Goal: Task Accomplishment & Management: Use online tool/utility

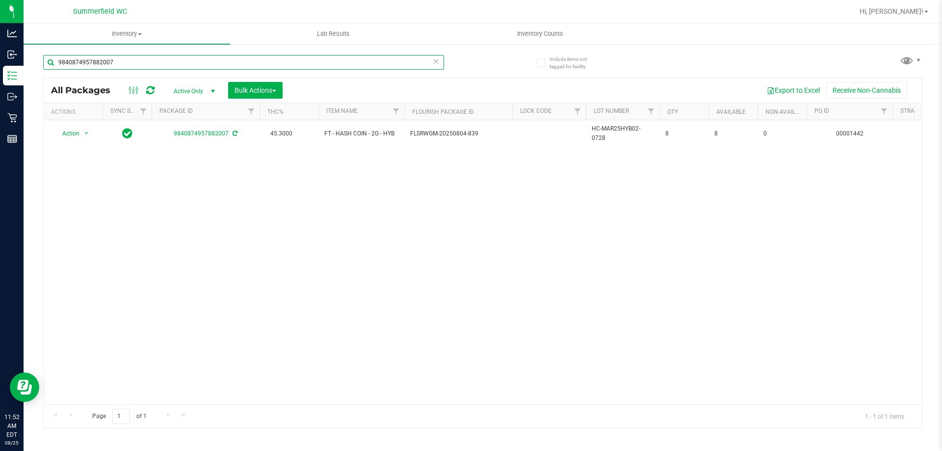
drag, startPoint x: 126, startPoint y: 57, endPoint x: 49, endPoint y: 76, distance: 78.7
click at [36, 81] on div "Include items not tagged for facility 9840874957882007 All Packages Active Only…" at bounding box center [483, 192] width 918 height 299
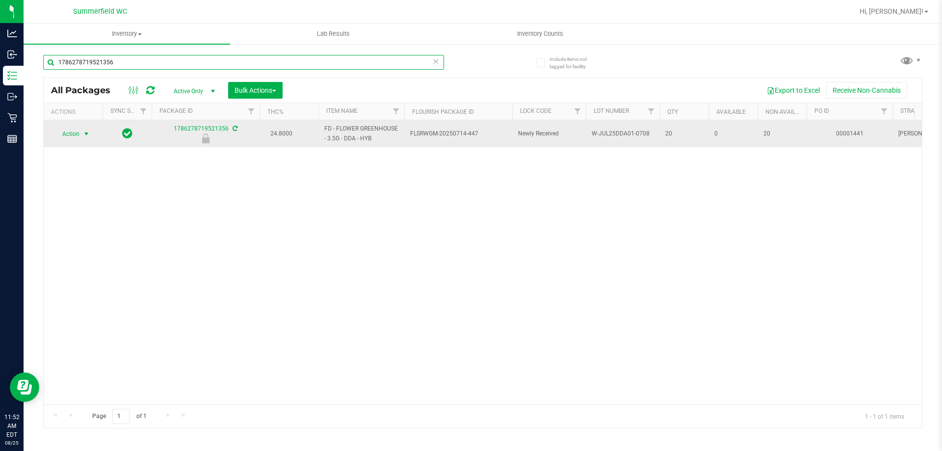
type input "1786278719521356"
click at [69, 133] on span "Action" at bounding box center [66, 134] width 26 height 14
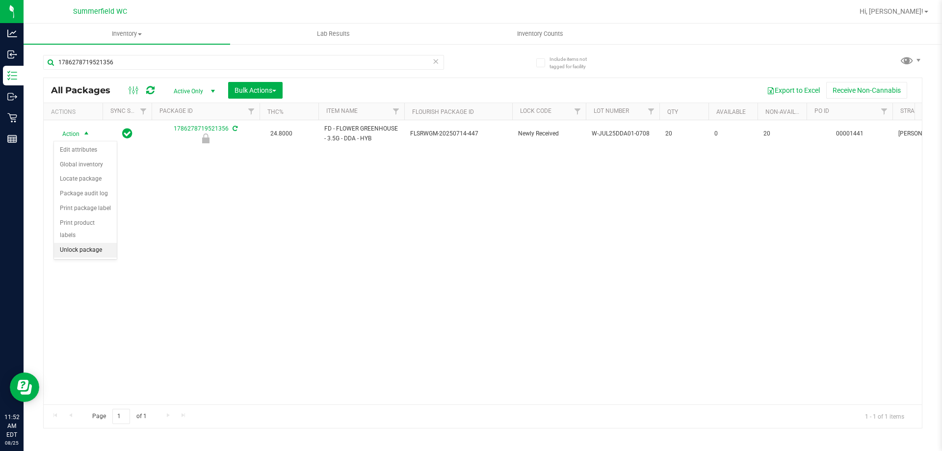
click at [92, 243] on li "Unlock package" at bounding box center [85, 250] width 63 height 15
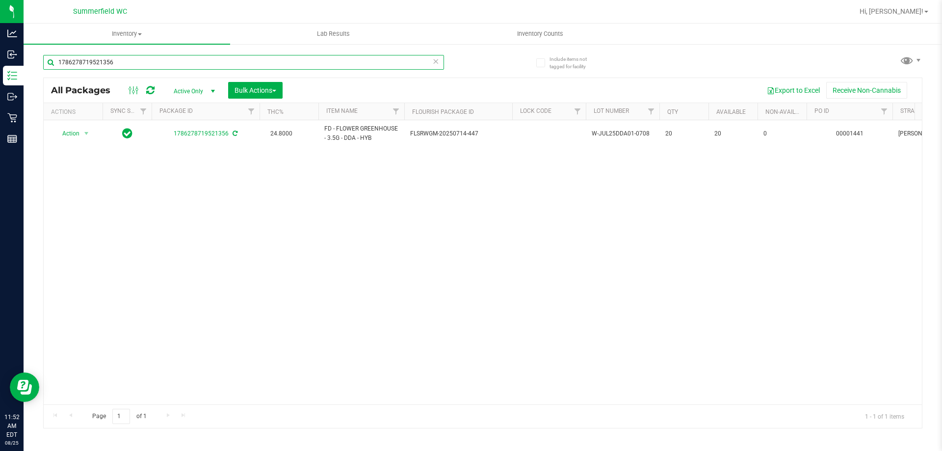
drag, startPoint x: 110, startPoint y: 59, endPoint x: 47, endPoint y: 55, distance: 63.4
click at [47, 55] on input "1786278719521356" at bounding box center [243, 62] width 401 height 15
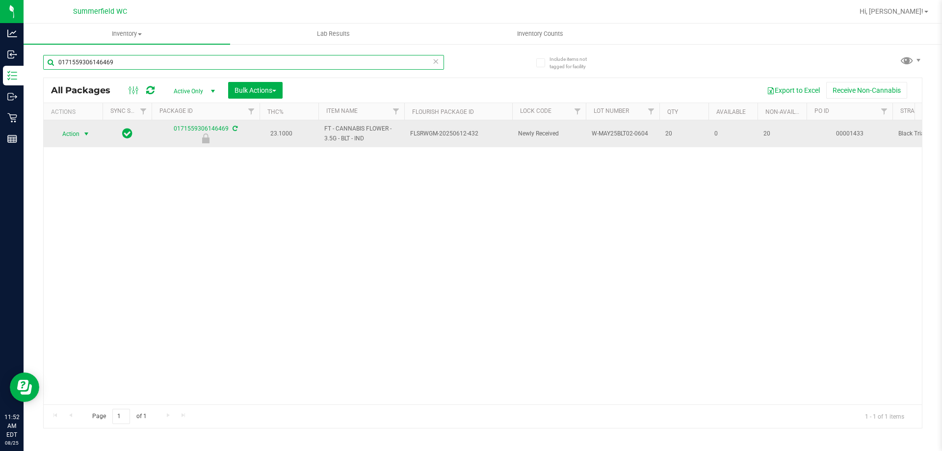
type input "0171559306146469"
click at [73, 135] on span "Action" at bounding box center [66, 134] width 26 height 14
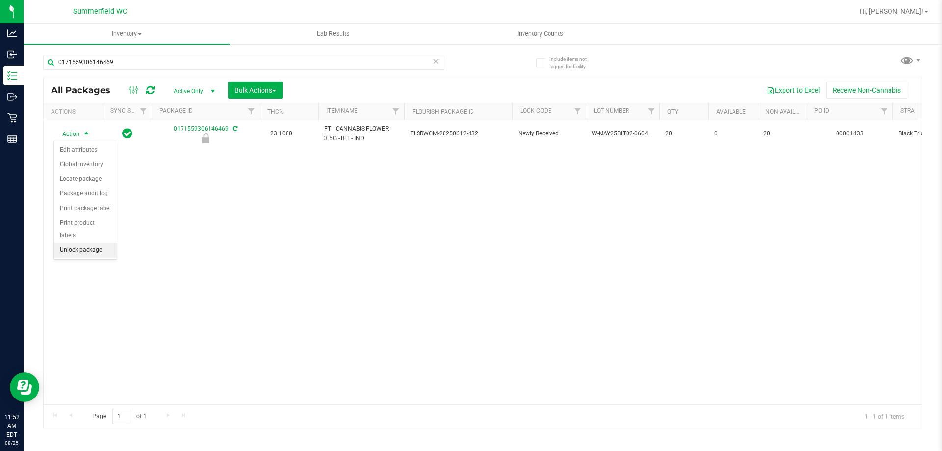
click at [84, 243] on li "Unlock package" at bounding box center [85, 250] width 63 height 15
